Goal: Information Seeking & Learning: Learn about a topic

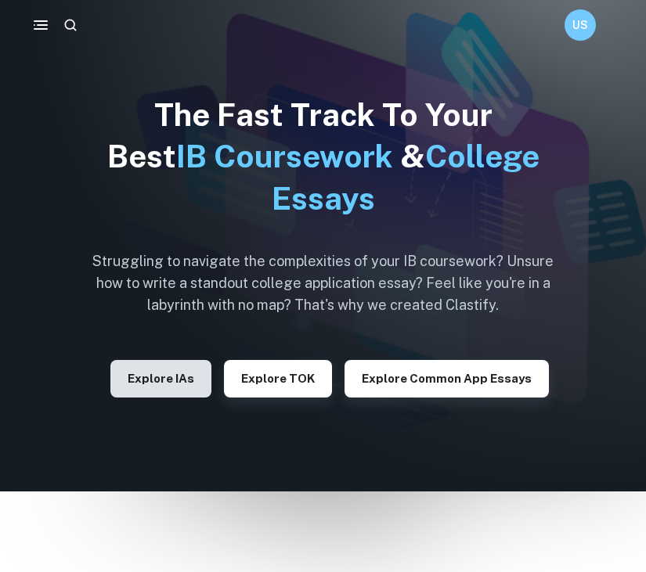
click at [173, 387] on button "Explore IAs" at bounding box center [160, 379] width 101 height 38
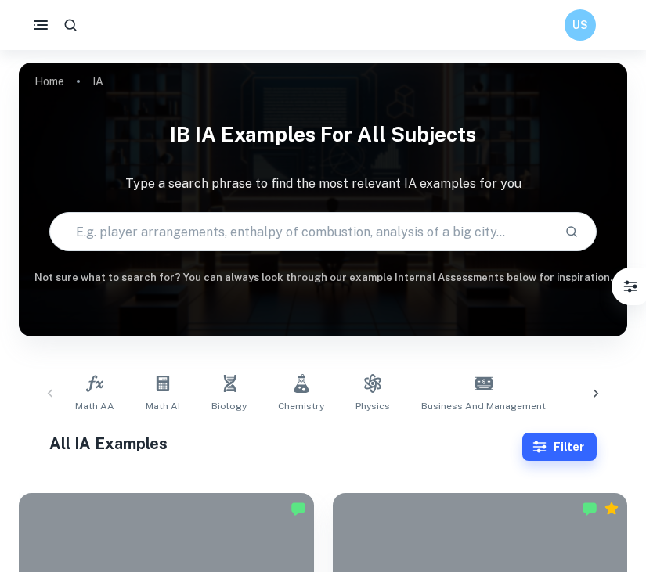
click at [251, 251] on input "text" at bounding box center [301, 232] width 502 height 44
click at [223, 231] on input "text" at bounding box center [301, 232] width 502 height 44
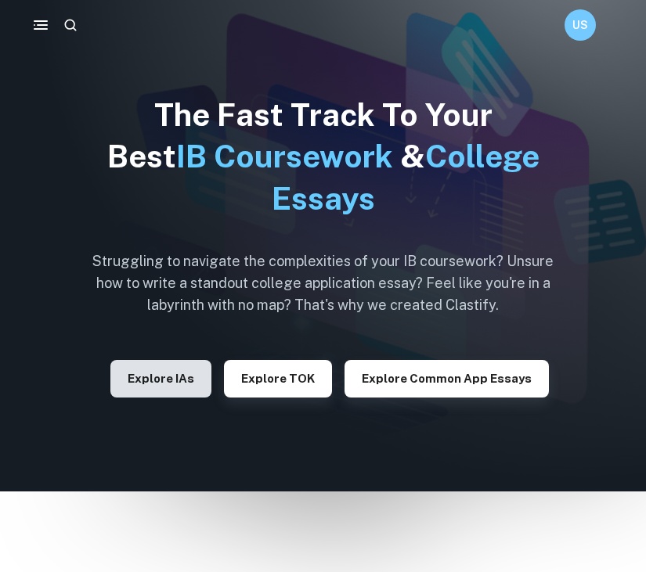
click at [151, 376] on button "Explore IAs" at bounding box center [160, 379] width 101 height 38
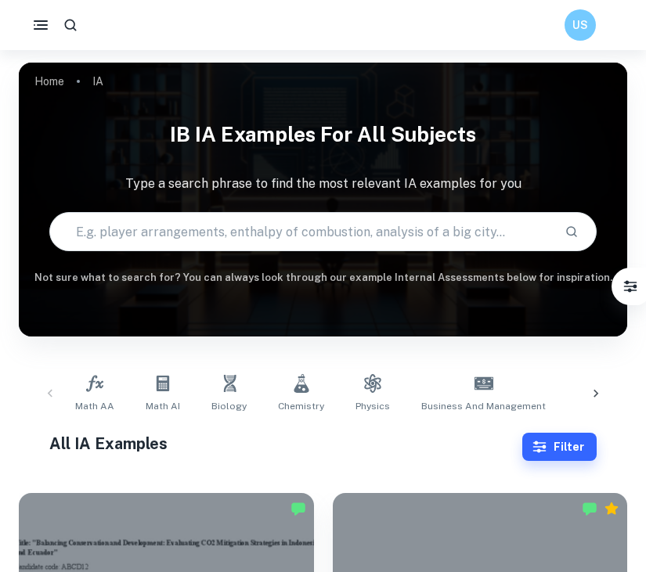
scroll to position [2, 0]
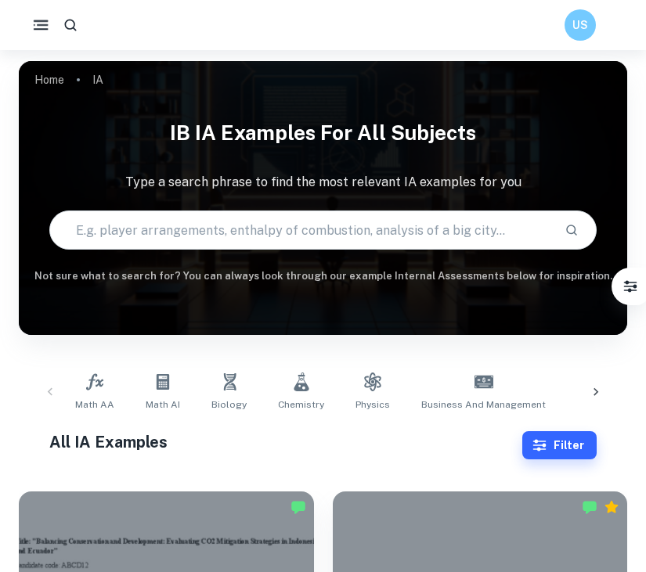
click at [43, 23] on icon "button" at bounding box center [41, 26] width 20 height 20
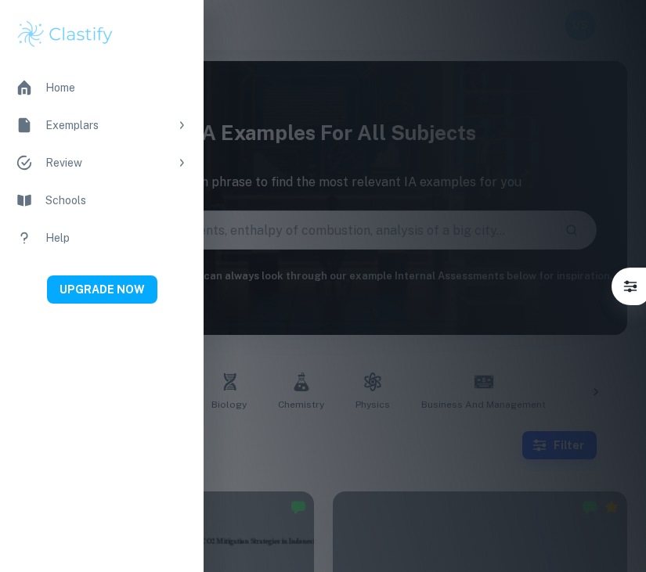
click at [43, 23] on img at bounding box center [65, 34] width 99 height 31
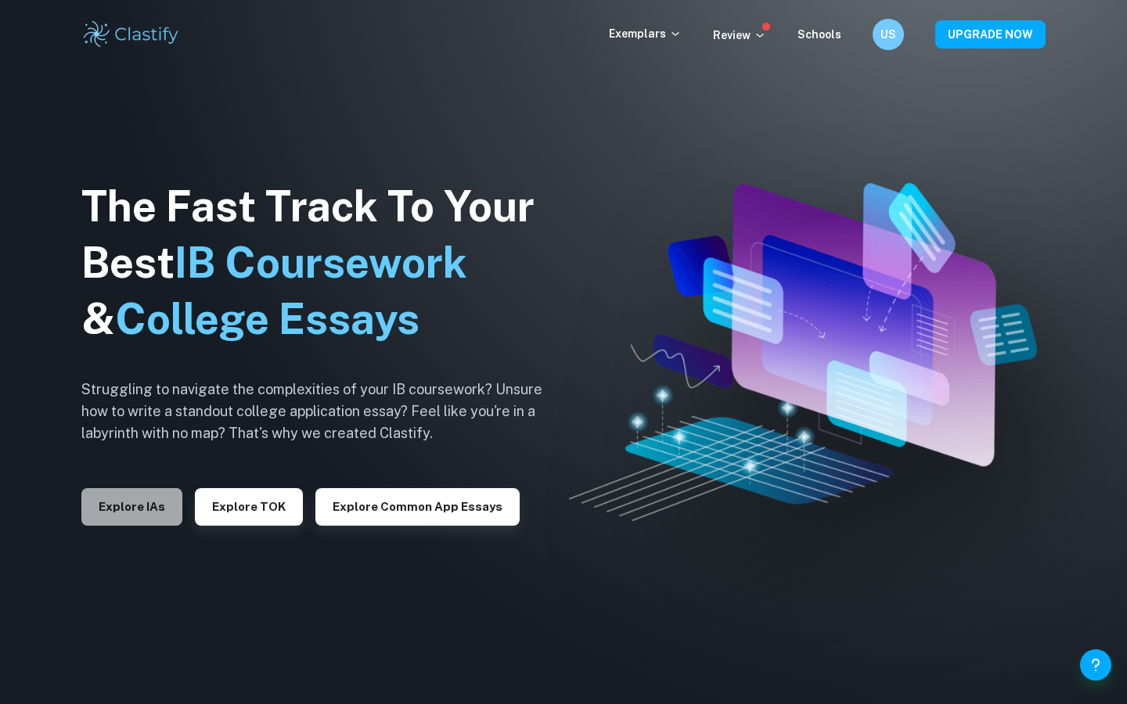
click at [121, 498] on button "Explore IAs" at bounding box center [131, 507] width 101 height 38
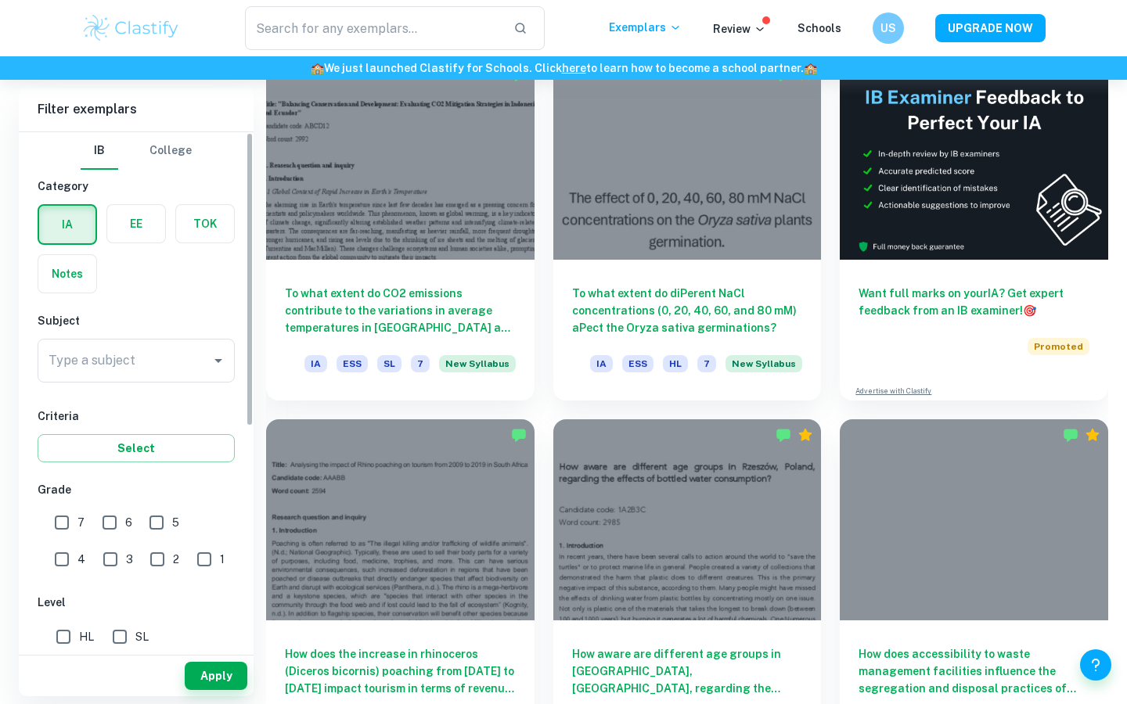
scroll to position [492, 0]
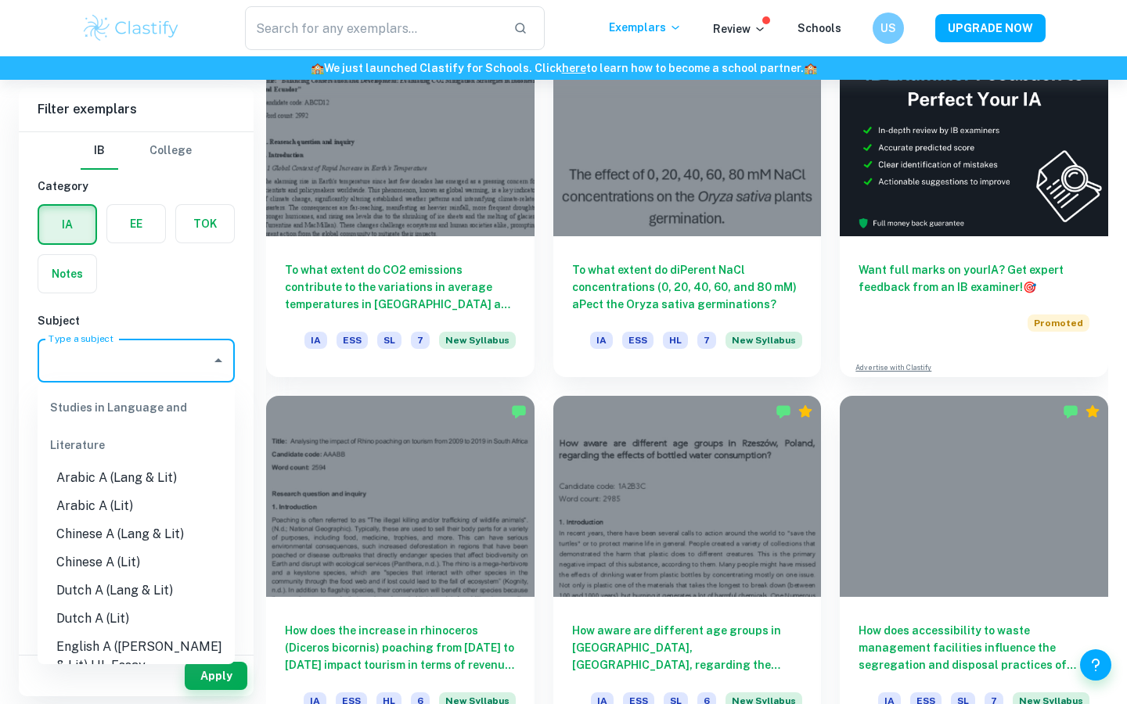
click at [149, 371] on input "Type a subject" at bounding box center [125, 361] width 160 height 30
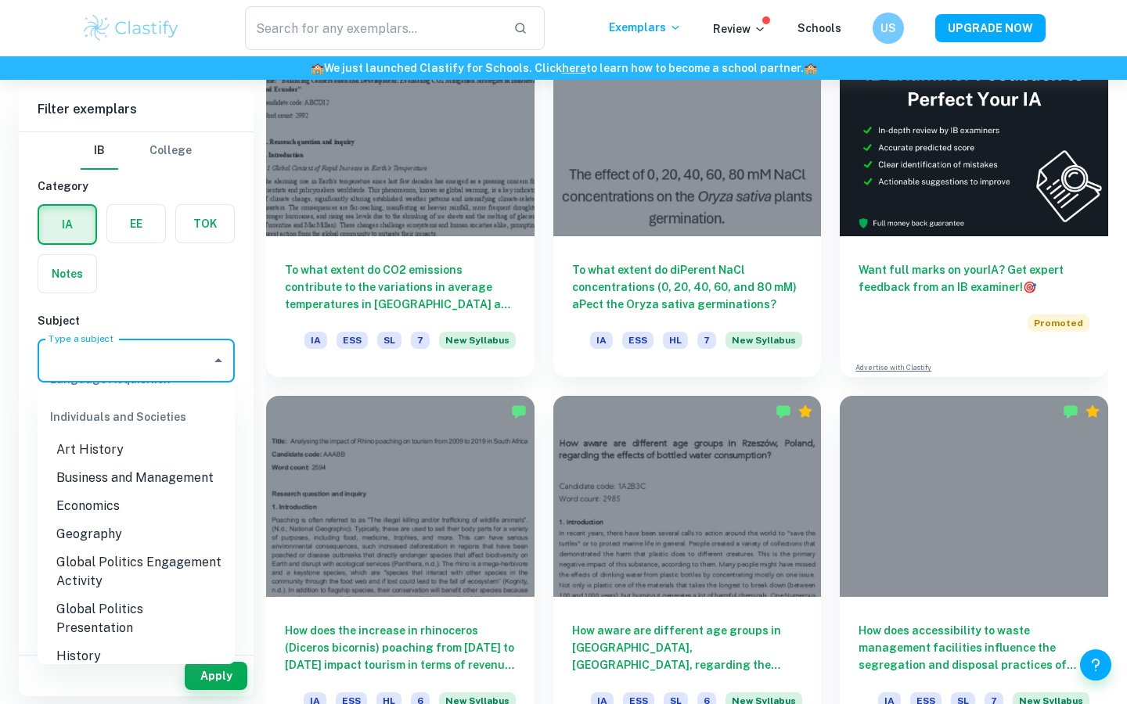
scroll to position [2304, 0]
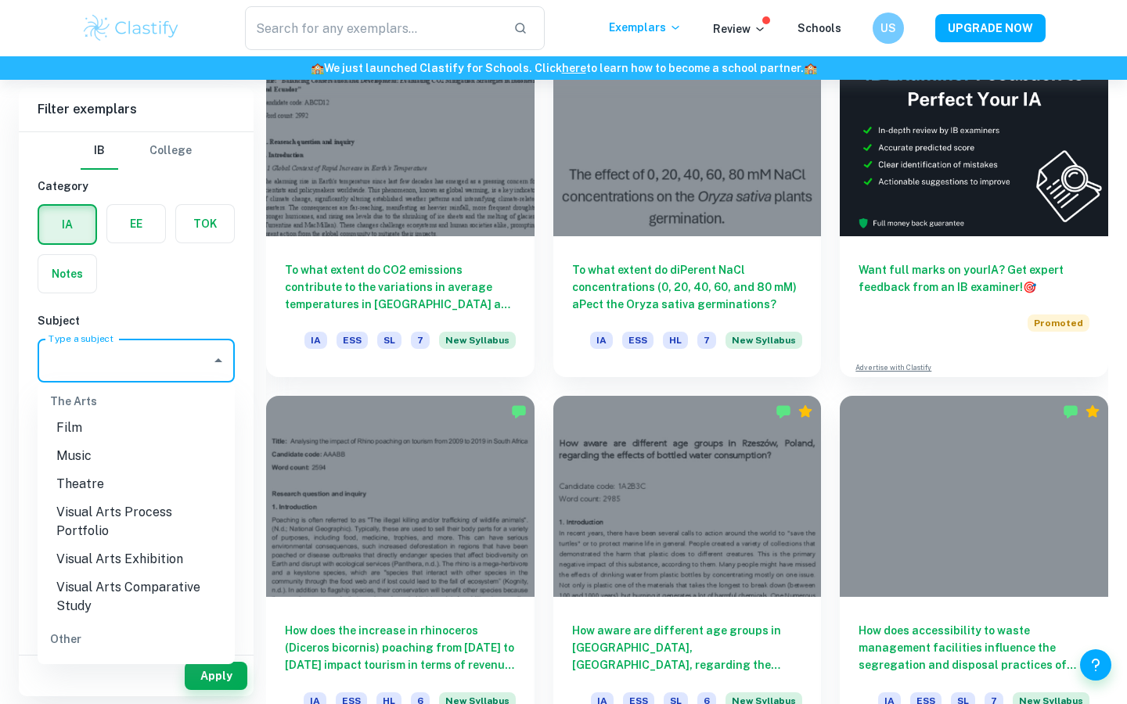
click at [100, 571] on li "ESS" at bounding box center [136, 672] width 197 height 28
type input "ESS"
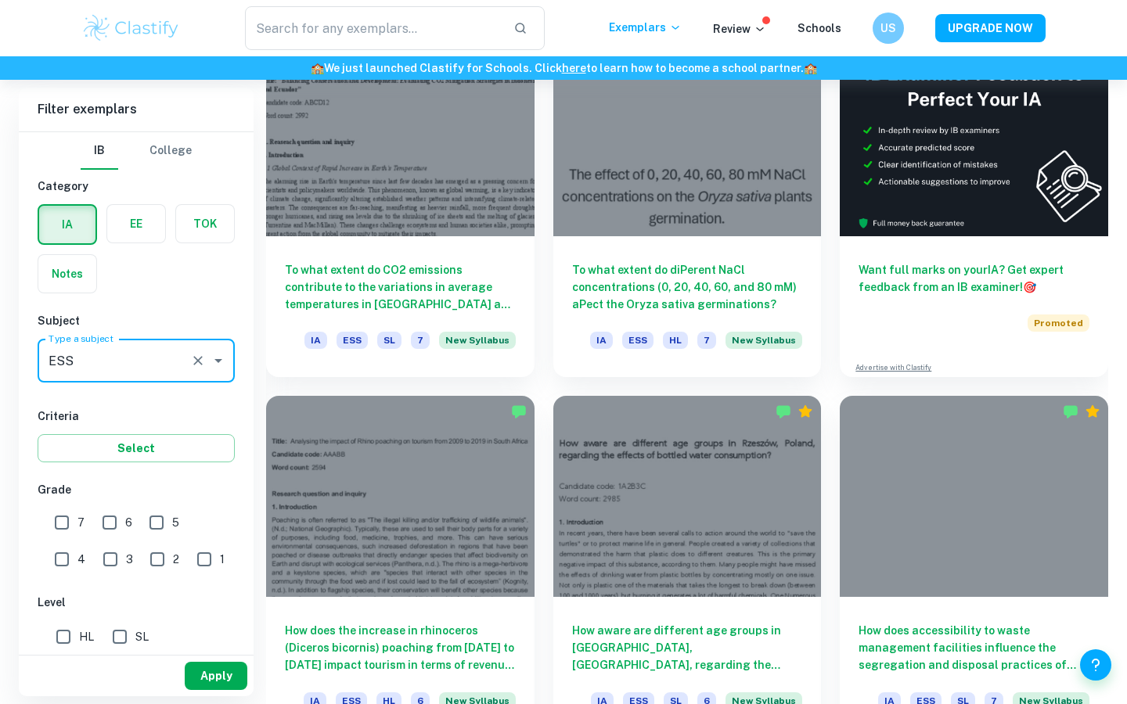
click at [213, 571] on button "Apply" at bounding box center [216, 676] width 63 height 28
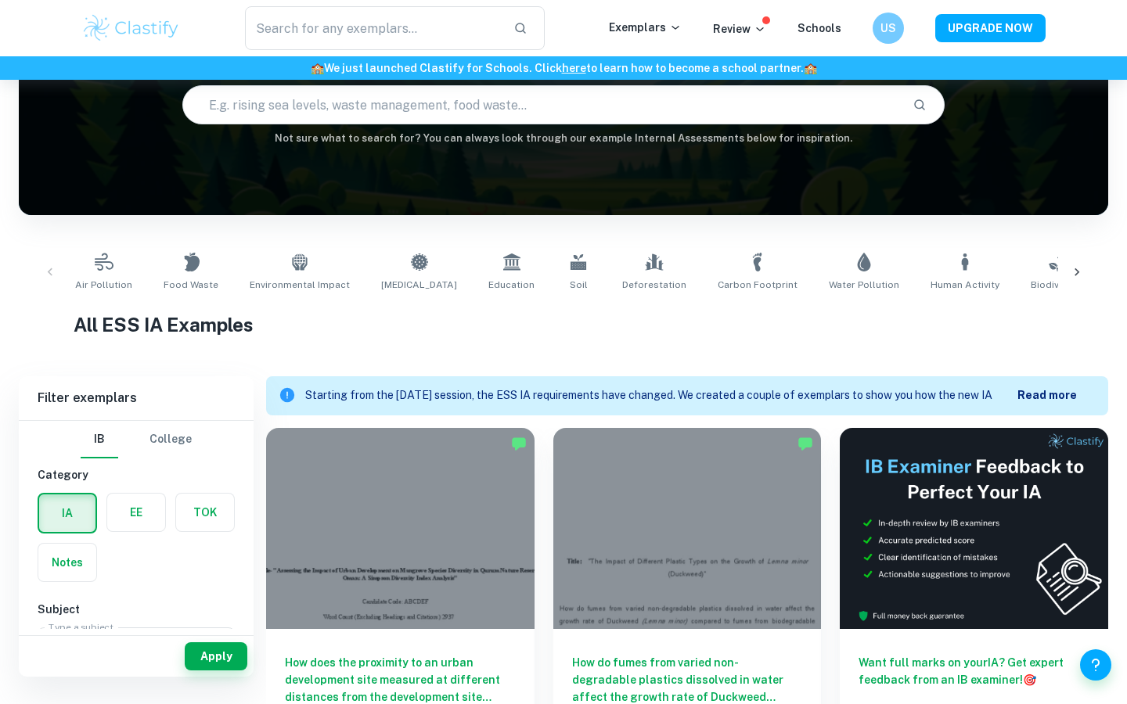
scroll to position [95, 0]
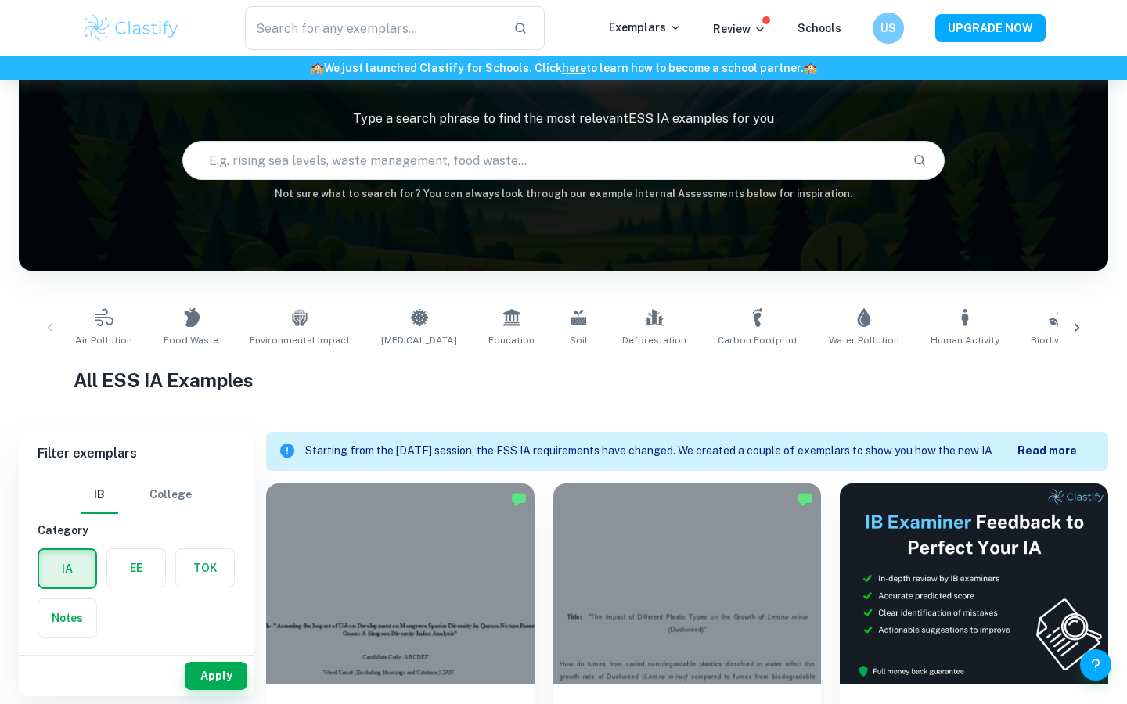
click at [459, 171] on input "text" at bounding box center [541, 161] width 717 height 44
type input "convinience"
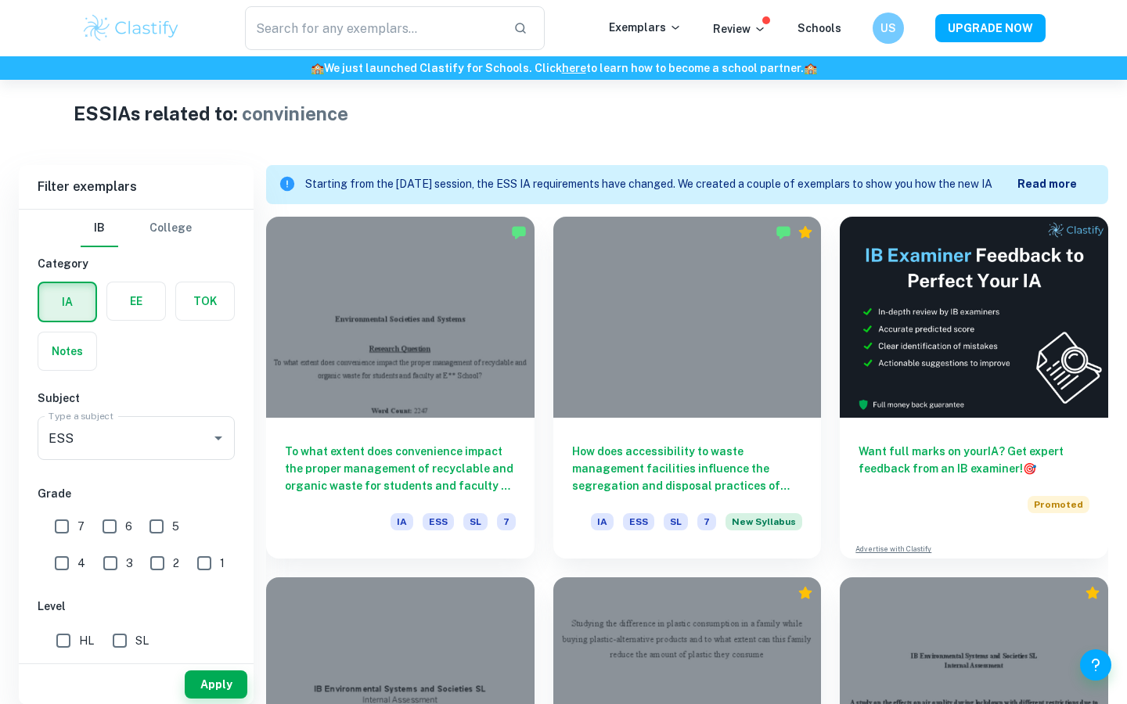
scroll to position [372, 0]
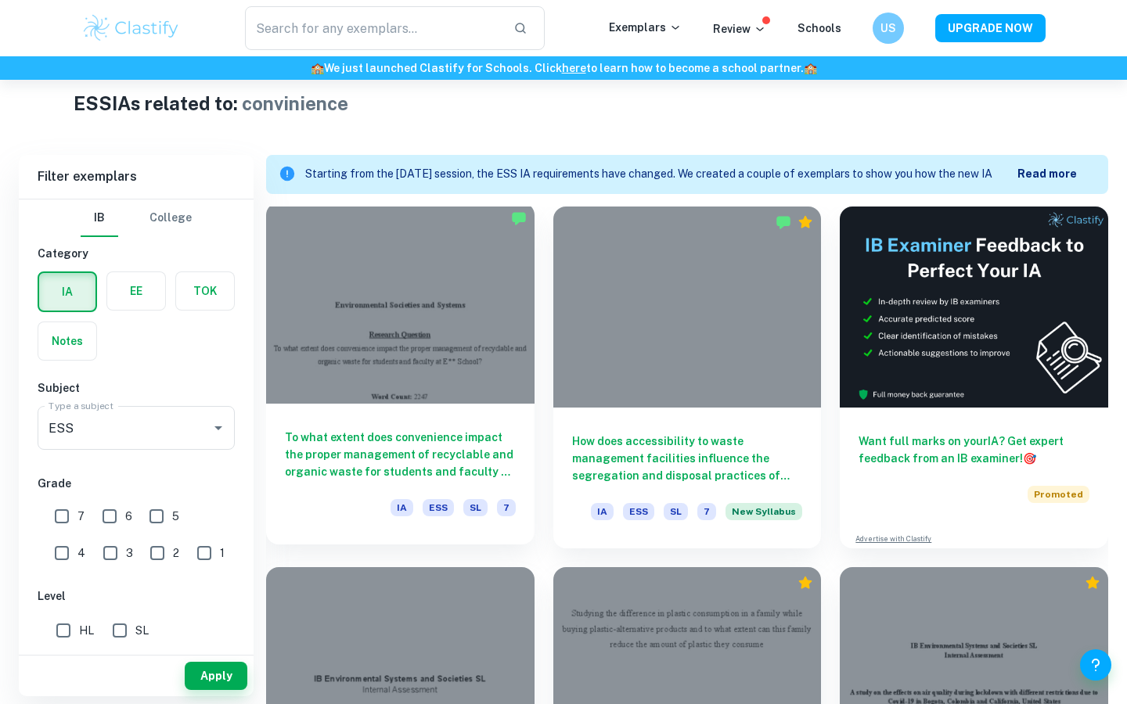
click at [346, 493] on div "To what extent does convenience impact the proper management of recyclable and …" at bounding box center [400, 474] width 268 height 141
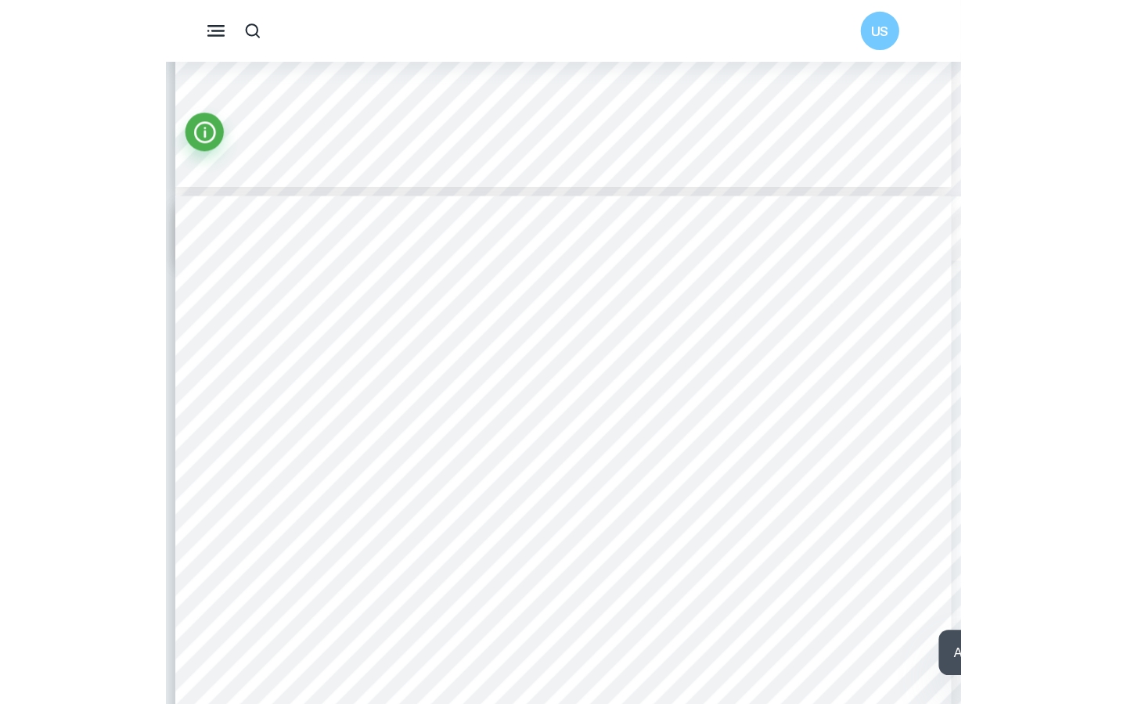
scroll to position [3414, 0]
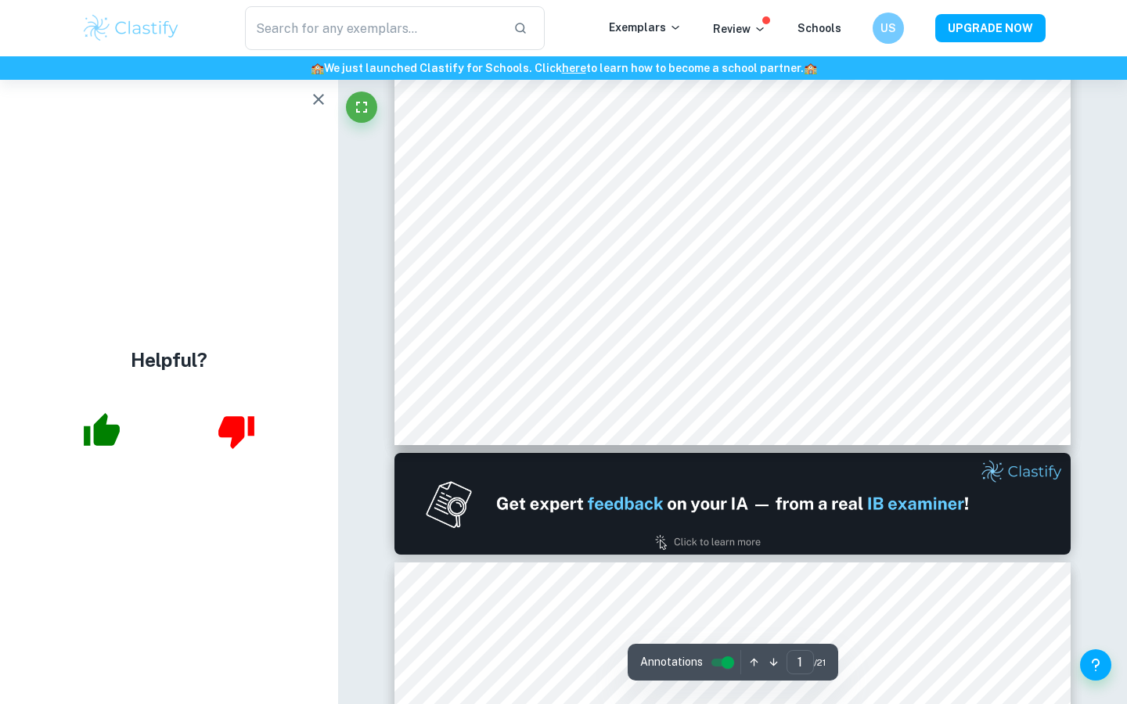
type input "2"
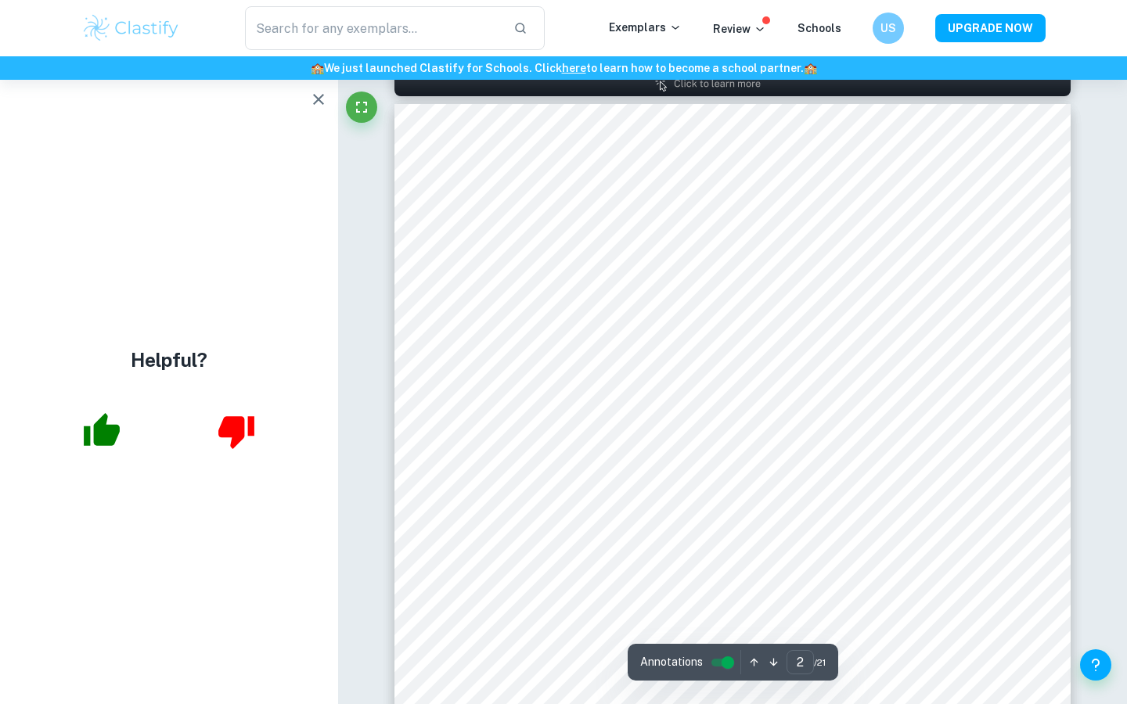
scroll to position [988, 0]
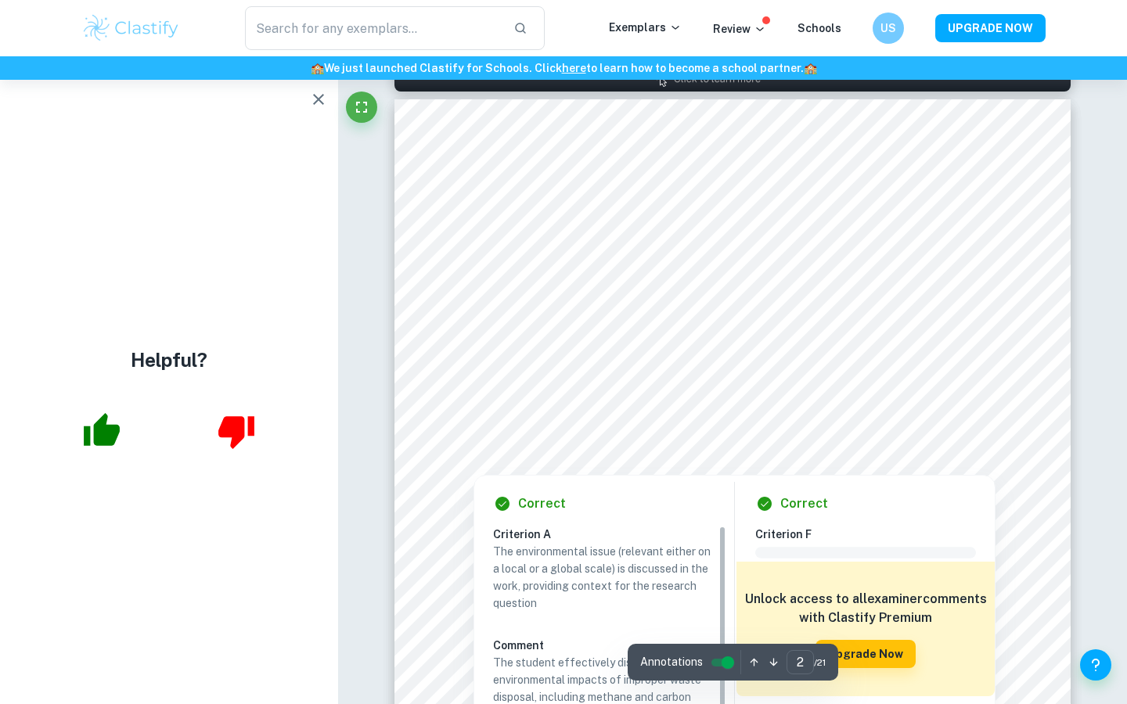
click at [645, 444] on div at bounding box center [723, 441] width 539 height 31
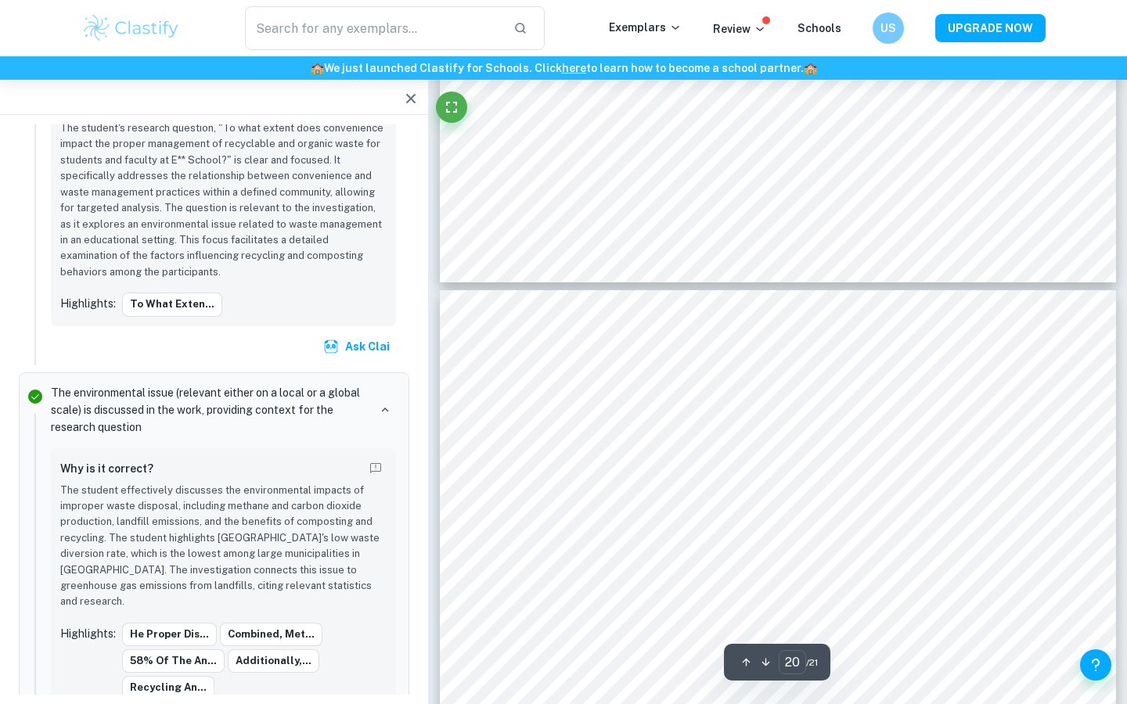
scroll to position [17016, 0]
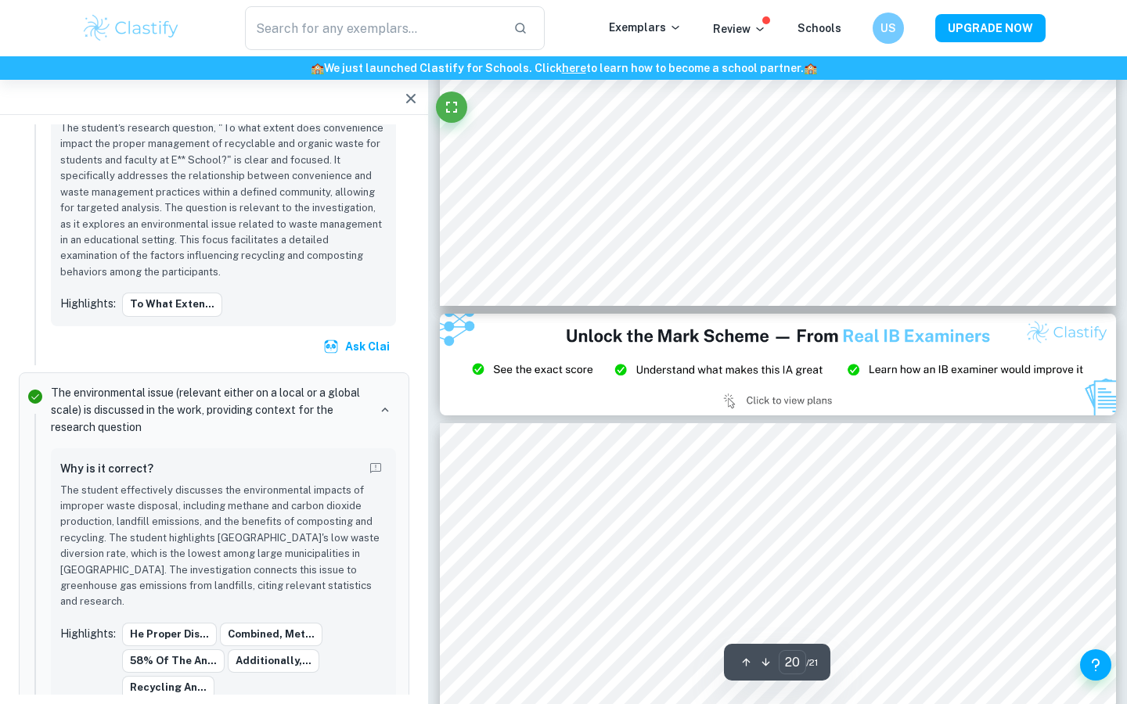
type input "21"
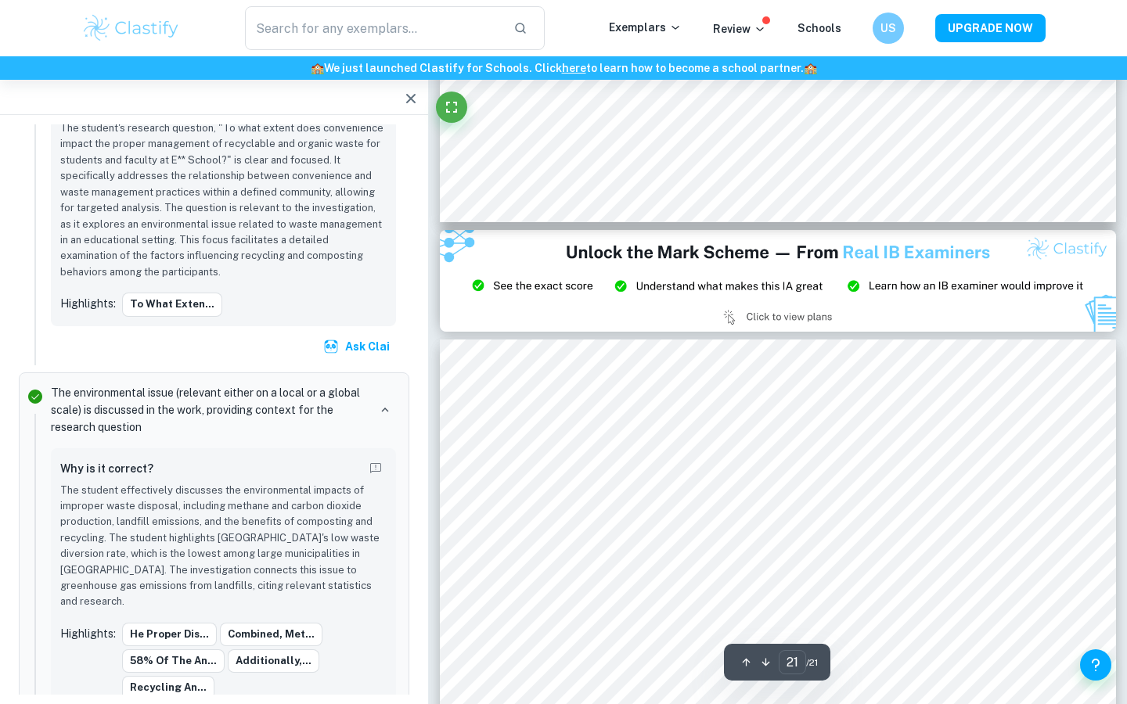
scroll to position [17944, 0]
